Goal: Navigation & Orientation: Find specific page/section

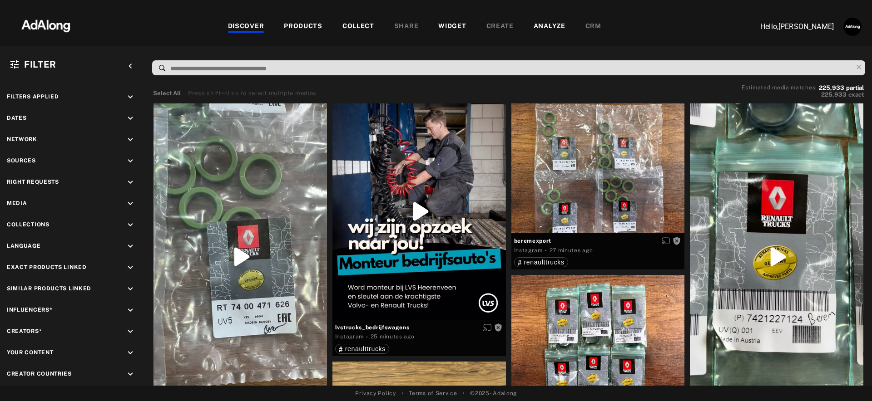
click at [305, 21] on div "PRODUCTS" at bounding box center [303, 26] width 39 height 11
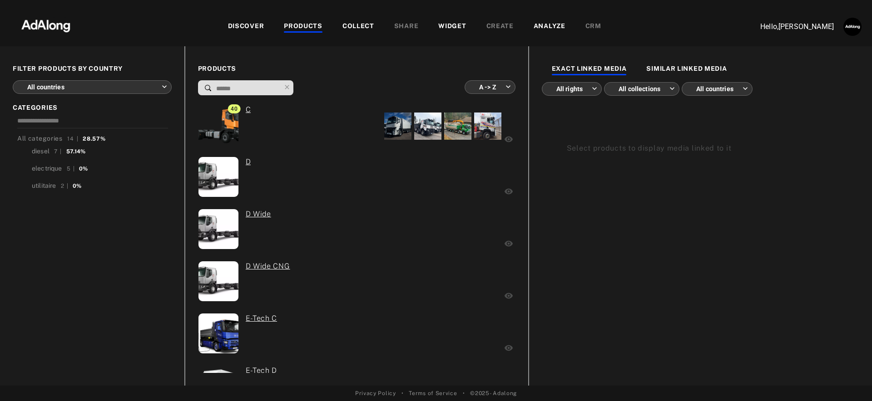
click at [91, 82] on body "DISCOVER PRODUCTS COLLECT SHARE WIDGET CREATE ANALYZE CRM Hello, Léa Baty FILTE…" at bounding box center [436, 200] width 872 height 401
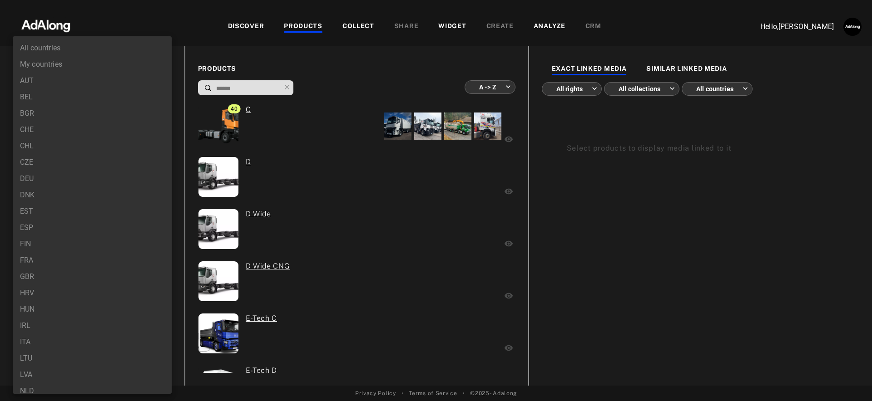
click at [49, 258] on li "FRA" at bounding box center [92, 261] width 159 height 16
type input "***"
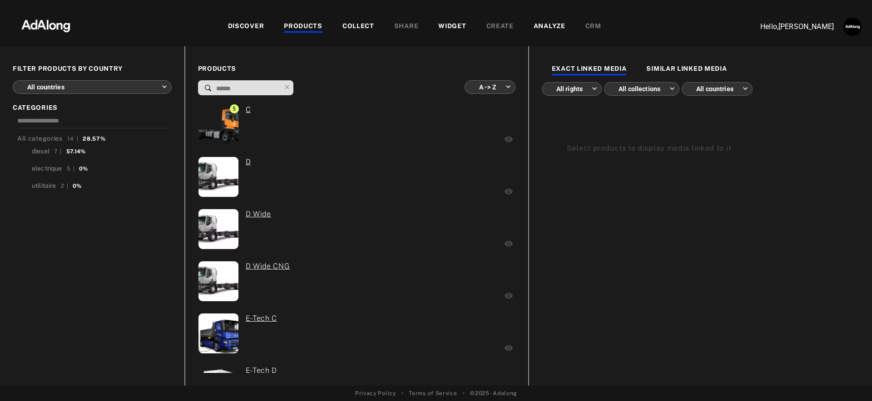
click at [144, 89] on body "DISCOVER PRODUCTS COLLECT SHARE WIDGET CREATE ANALYZE CRM Hello, [PERSON_NAME] …" at bounding box center [436, 200] width 872 height 401
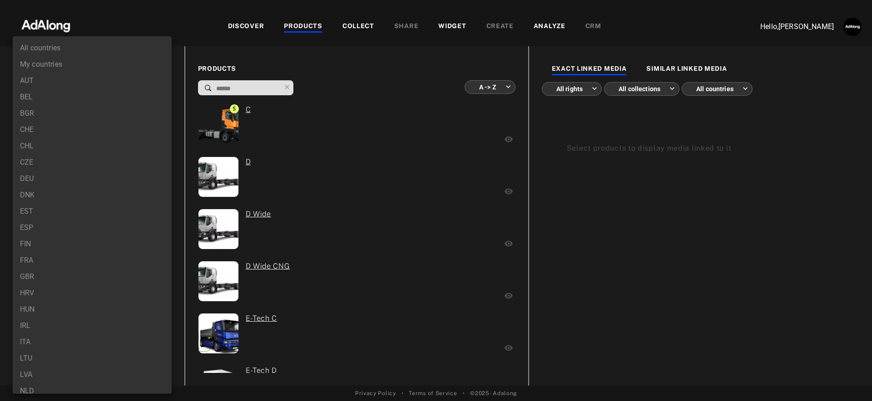
click at [63, 257] on li "FRA" at bounding box center [92, 261] width 159 height 16
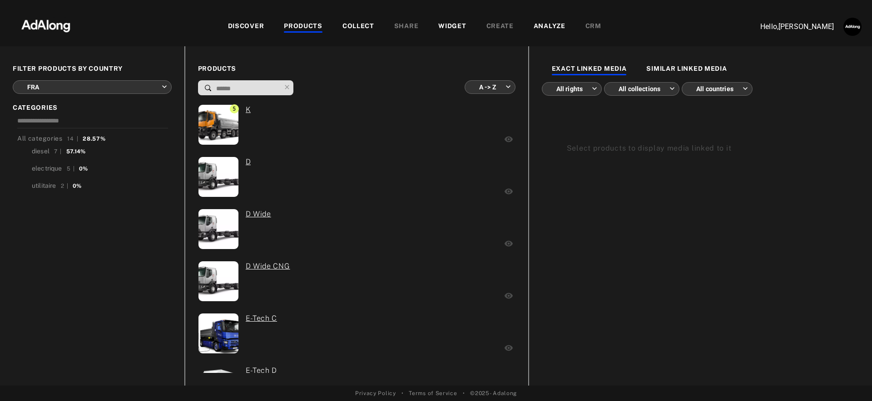
click at [104, 85] on body "DISCOVER PRODUCTS COLLECT SHARE WIDGET CREATE ANALYZE CRM Hello, [PERSON_NAME] …" at bounding box center [436, 200] width 872 height 401
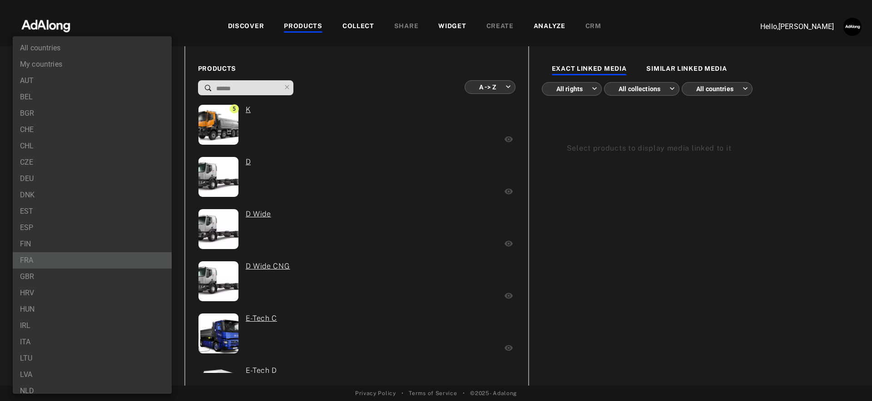
click at [77, 264] on li "FRA" at bounding box center [92, 261] width 159 height 16
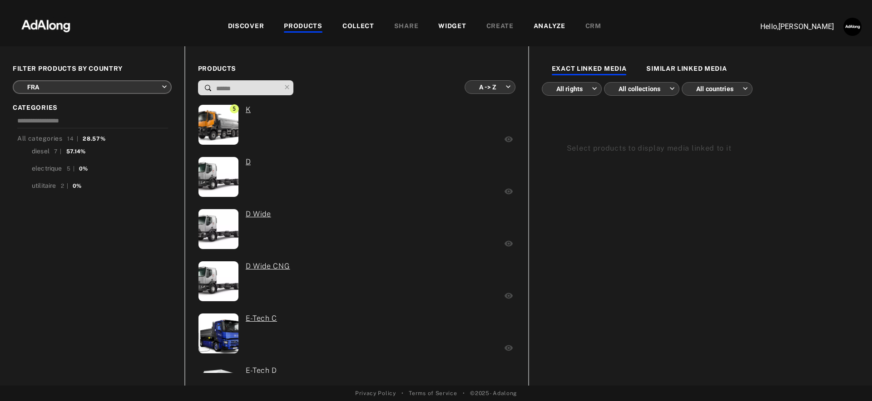
click at [136, 82] on body "DISCOVER PRODUCTS COLLECT SHARE WIDGET CREATE ANALYZE CRM Hello, [PERSON_NAME] …" at bounding box center [436, 200] width 872 height 401
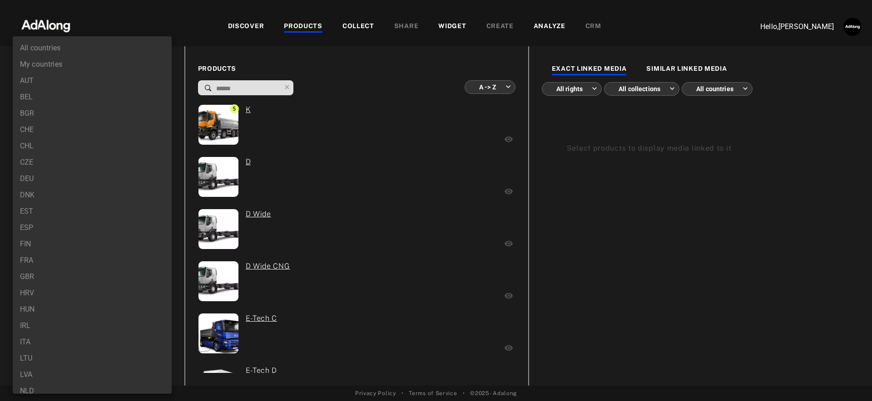
click at [113, 104] on li "BEL" at bounding box center [92, 97] width 159 height 16
click at [147, 84] on body "DISCOVER PRODUCTS COLLECT SHARE WIDGET CREATE ANALYZE CRM Hello, [PERSON_NAME] …" at bounding box center [436, 200] width 872 height 401
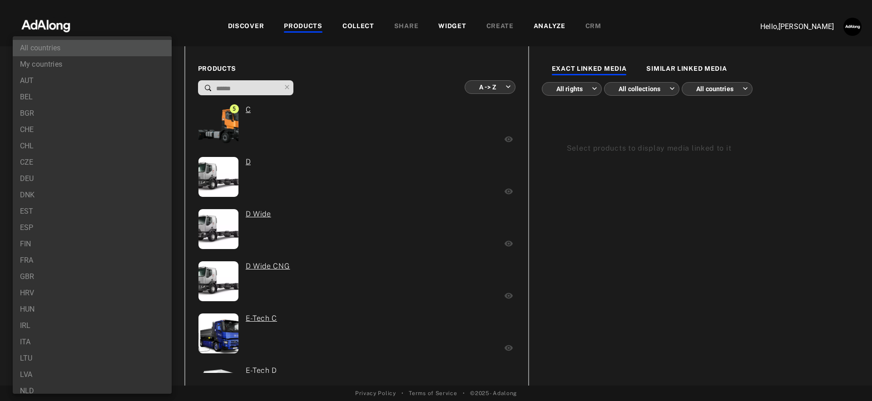
click at [125, 47] on li "All countries" at bounding box center [92, 48] width 159 height 16
type input "***"
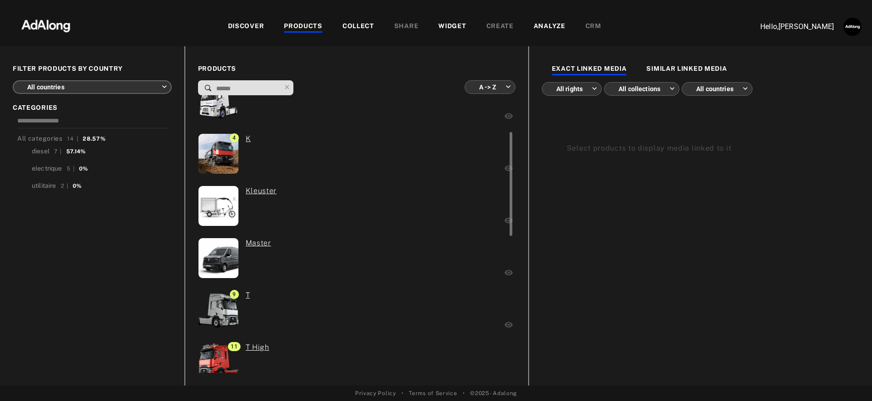
scroll to position [462, 0]
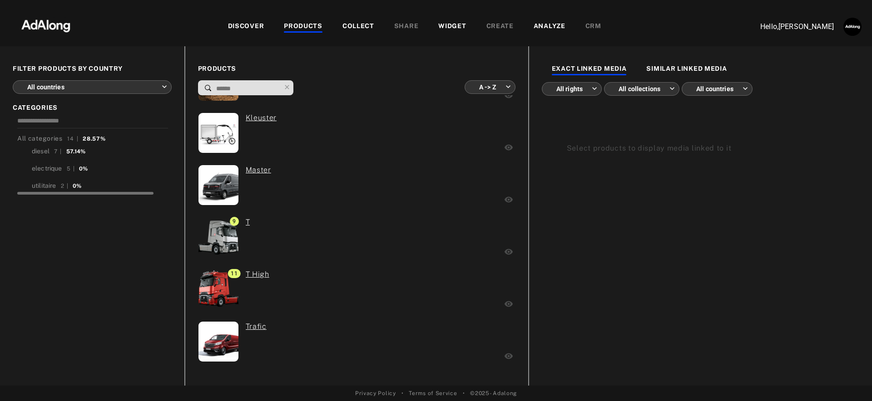
click at [52, 152] on span "diesel 7 | 57.14%" at bounding box center [59, 151] width 54 height 9
click at [134, 117] on input at bounding box center [92, 122] width 151 height 12
click at [80, 86] on body "DISCOVER PRODUCTS COLLECT SHARE WIDGET CREATE ANALYZE CRM Hello, [PERSON_NAME] …" at bounding box center [436, 200] width 872 height 401
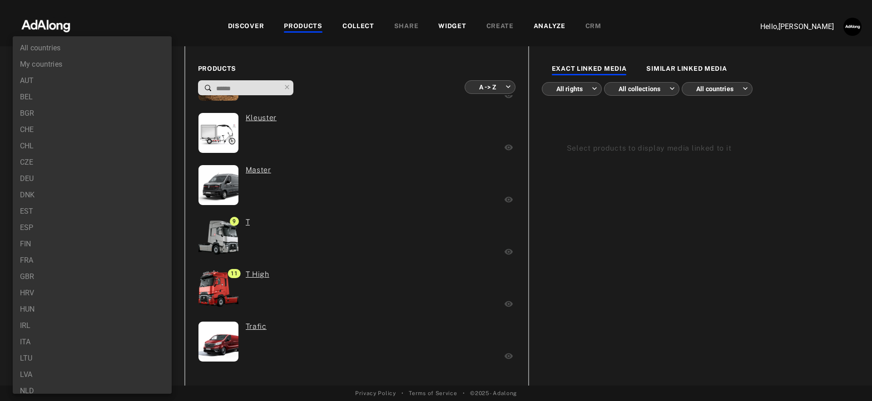
click at [93, 49] on li "All countries" at bounding box center [92, 48] width 159 height 16
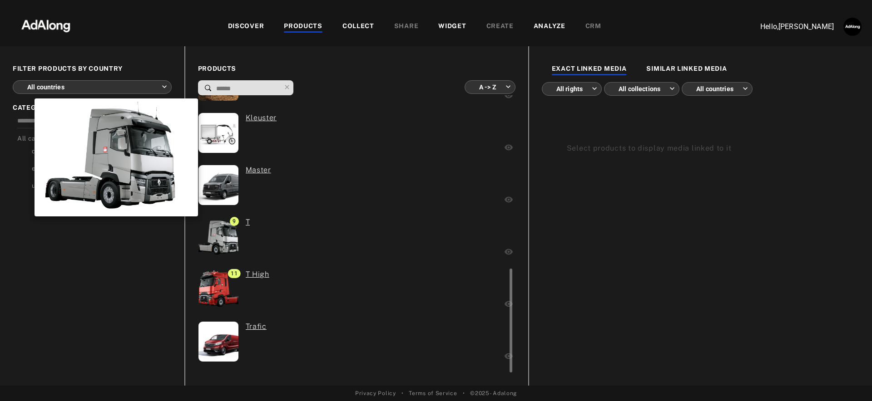
click at [229, 242] on img at bounding box center [218, 238] width 55 height 40
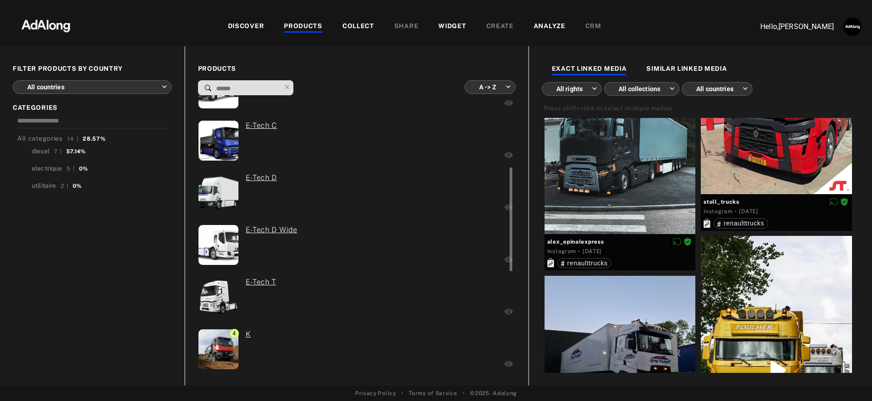
scroll to position [0, 0]
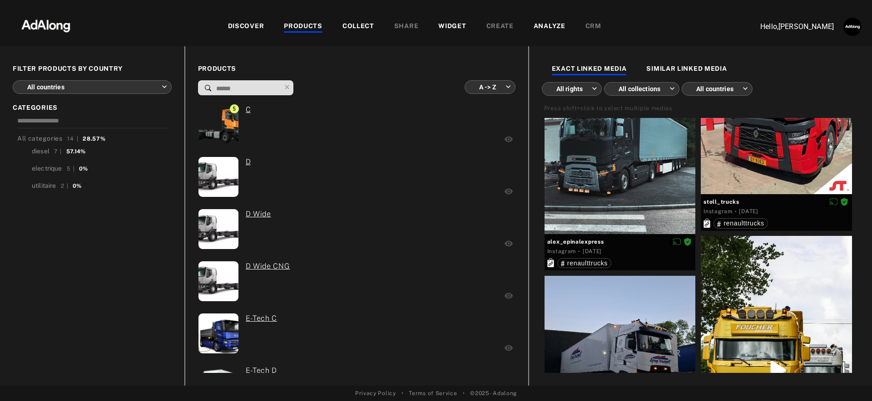
click at [371, 24] on div "COLLECT" at bounding box center [358, 26] width 32 height 11
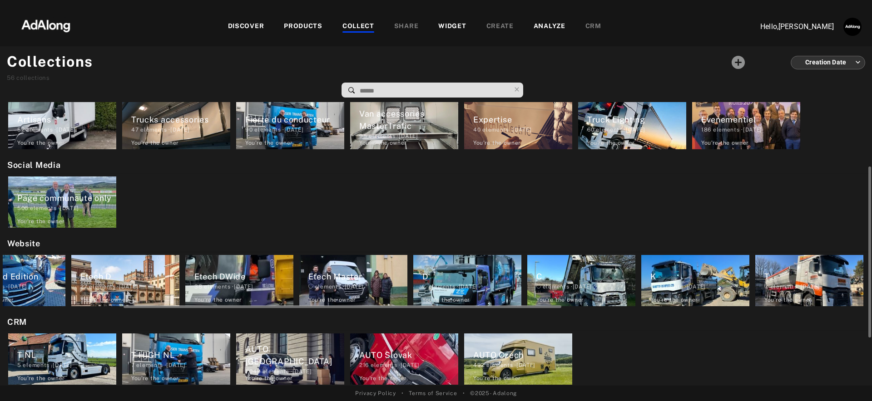
scroll to position [0, 848]
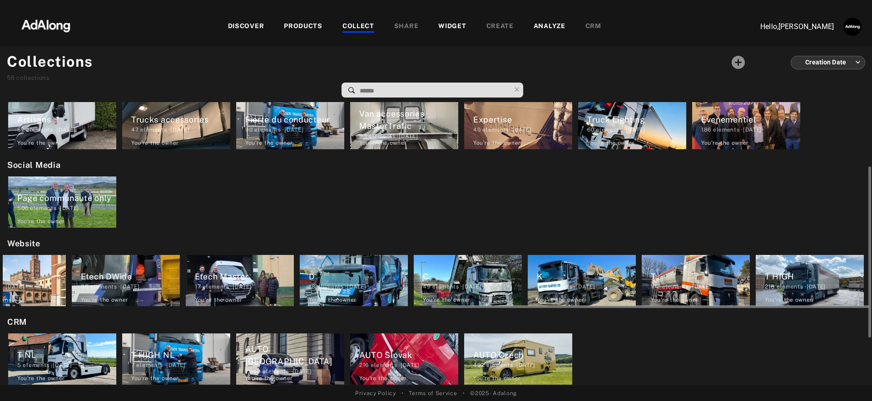
click at [827, 276] on div "T HIGH" at bounding box center [814, 277] width 99 height 12
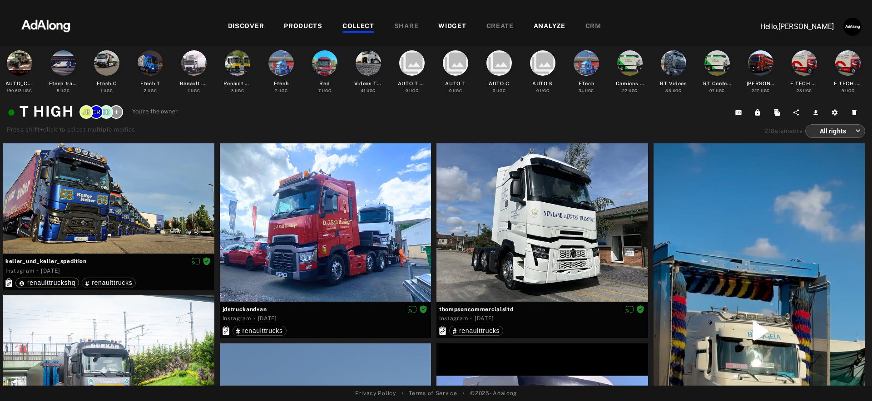
click at [842, 131] on body "DISCOVER PRODUCTS COLLECT SHARE WIDGET CREATE ANALYZE CRM Hello, [PERSON_NAME] …" at bounding box center [436, 200] width 872 height 401
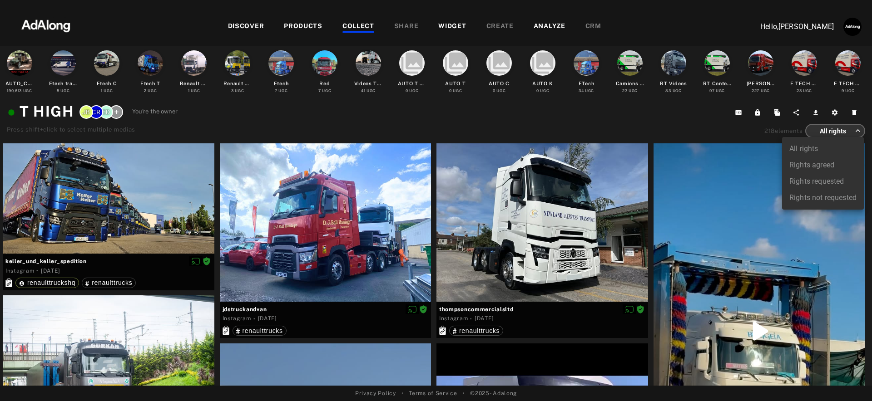
click at [842, 131] on div at bounding box center [436, 200] width 872 height 401
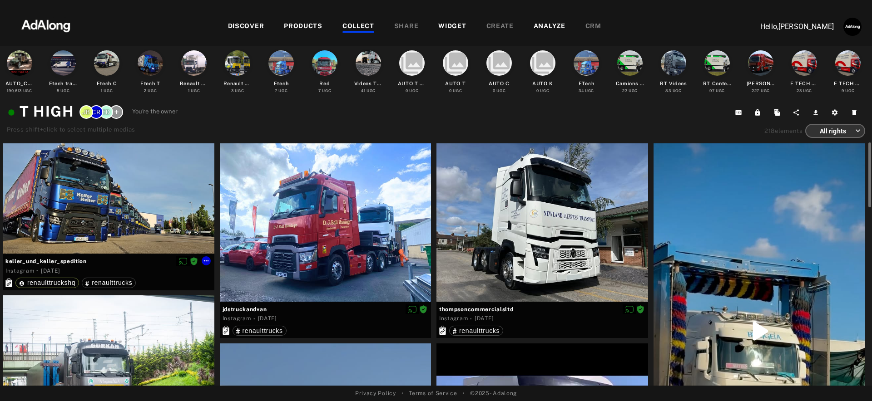
click at [138, 206] on div at bounding box center [109, 199] width 212 height 111
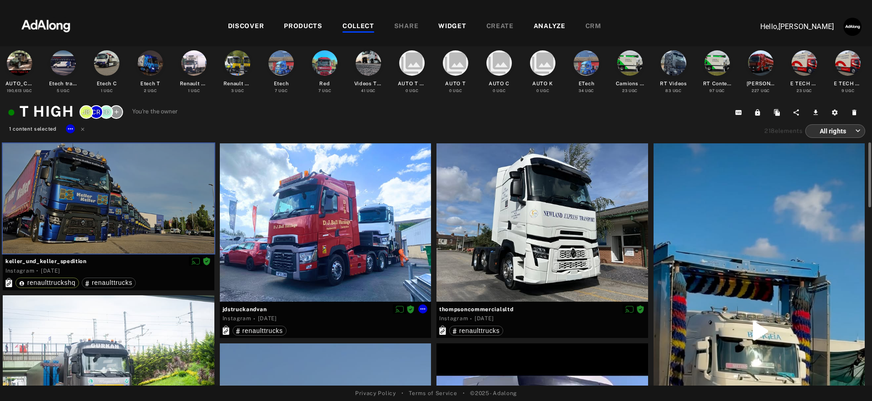
click at [280, 198] on div at bounding box center [326, 223] width 212 height 158
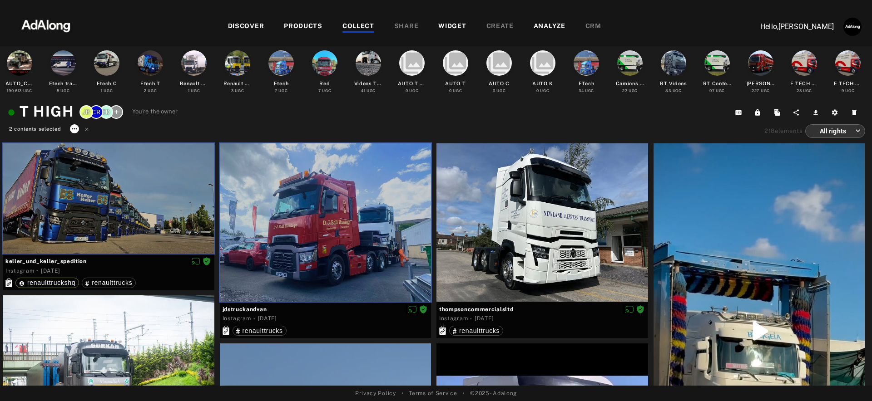
click at [74, 126] on icon at bounding box center [74, 128] width 7 height 7
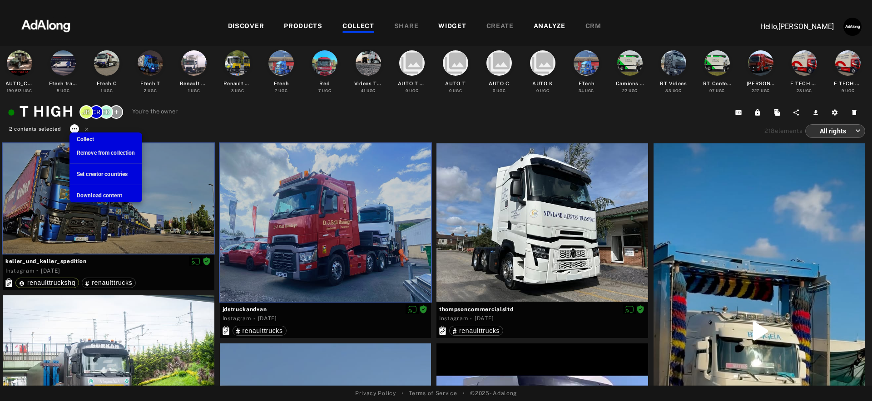
click at [74, 126] on div at bounding box center [436, 200] width 872 height 401
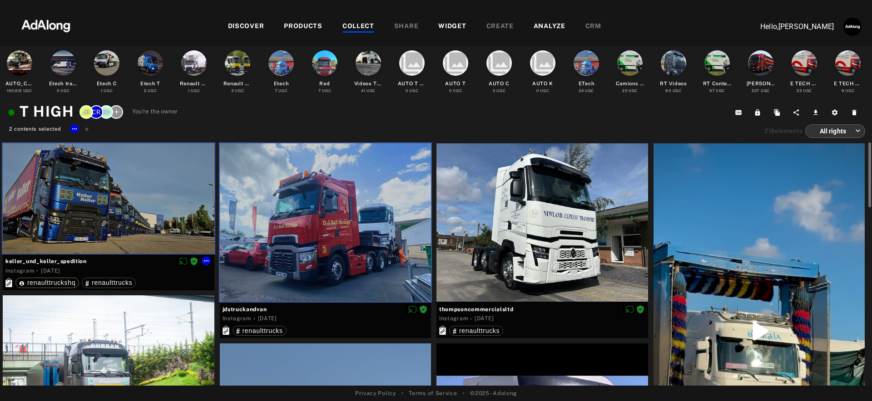
click at [178, 188] on div at bounding box center [109, 199] width 212 height 111
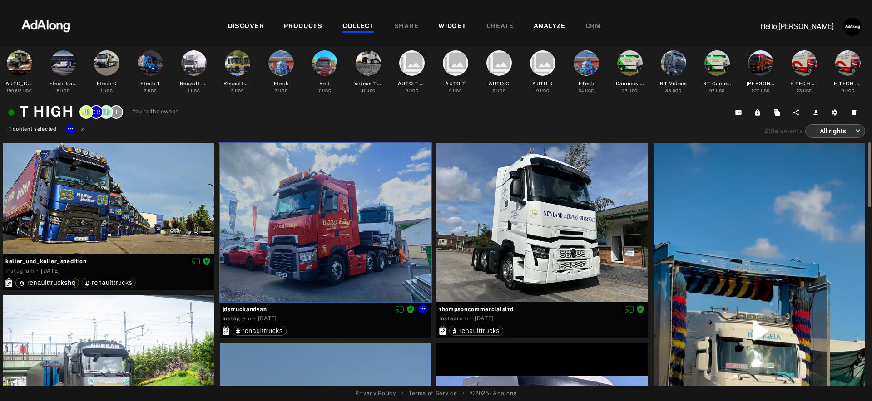
click at [324, 216] on div at bounding box center [326, 223] width 212 height 158
